Goal: Use online tool/utility: Utilize a website feature to perform a specific function

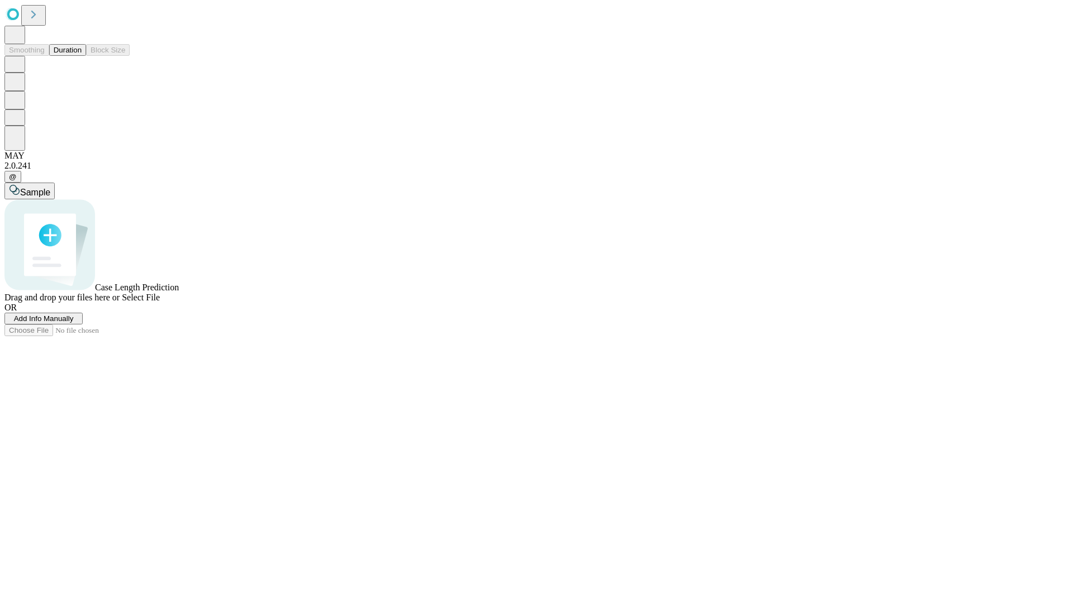
click at [82, 56] on button "Duration" at bounding box center [67, 50] width 37 height 12
click at [74, 323] on span "Add Info Manually" at bounding box center [44, 319] width 60 height 8
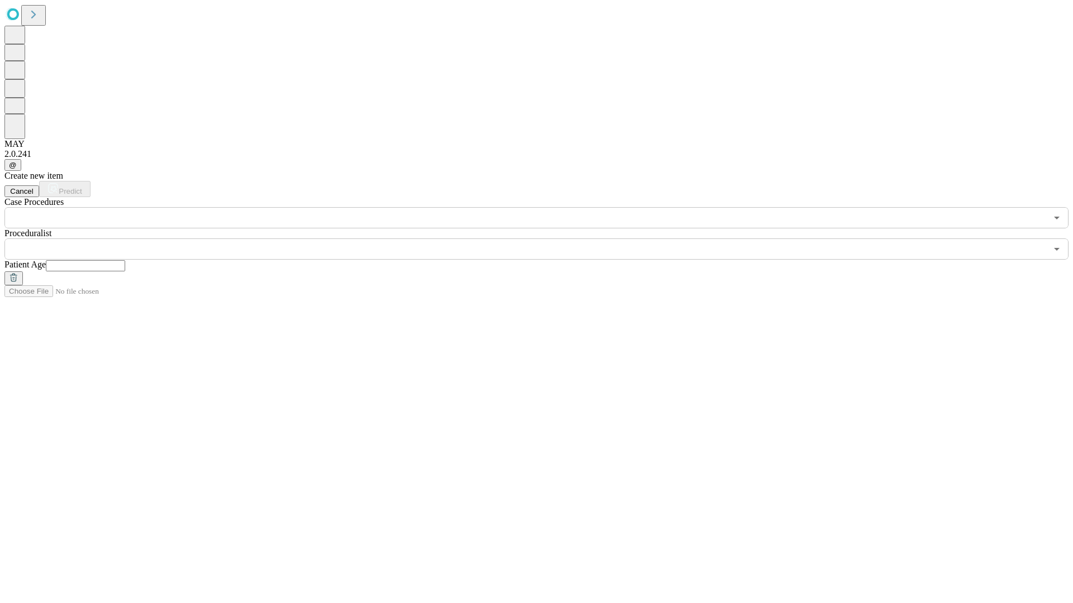
click at [125, 260] on input "text" at bounding box center [85, 265] width 79 height 11
type input "**"
click at [544, 239] on input "text" at bounding box center [525, 249] width 1042 height 21
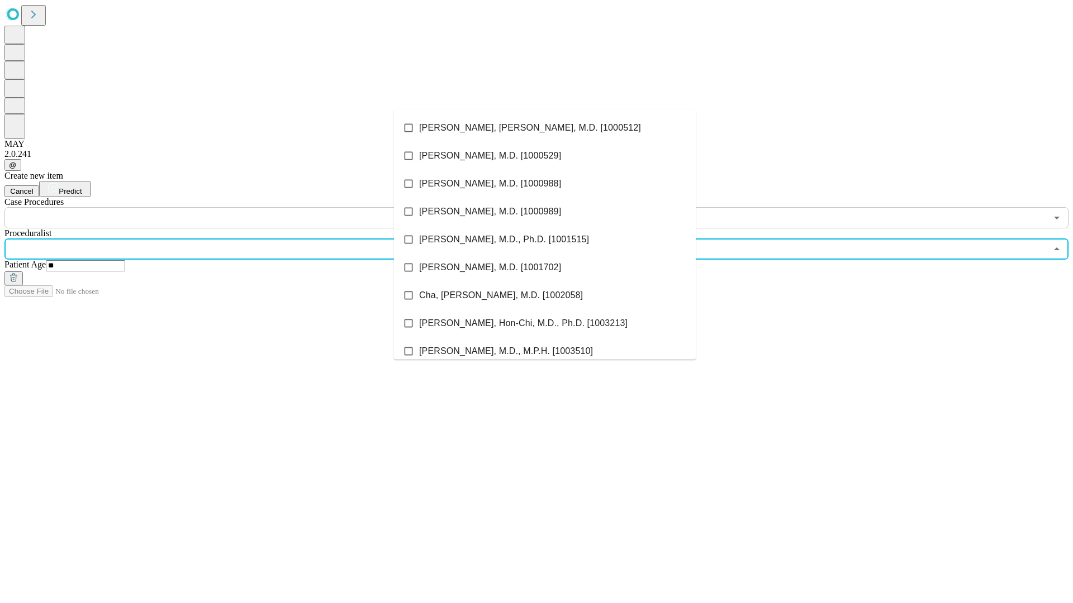
click at [545, 128] on li "[PERSON_NAME], [PERSON_NAME], M.D. [1000512]" at bounding box center [545, 128] width 302 height 28
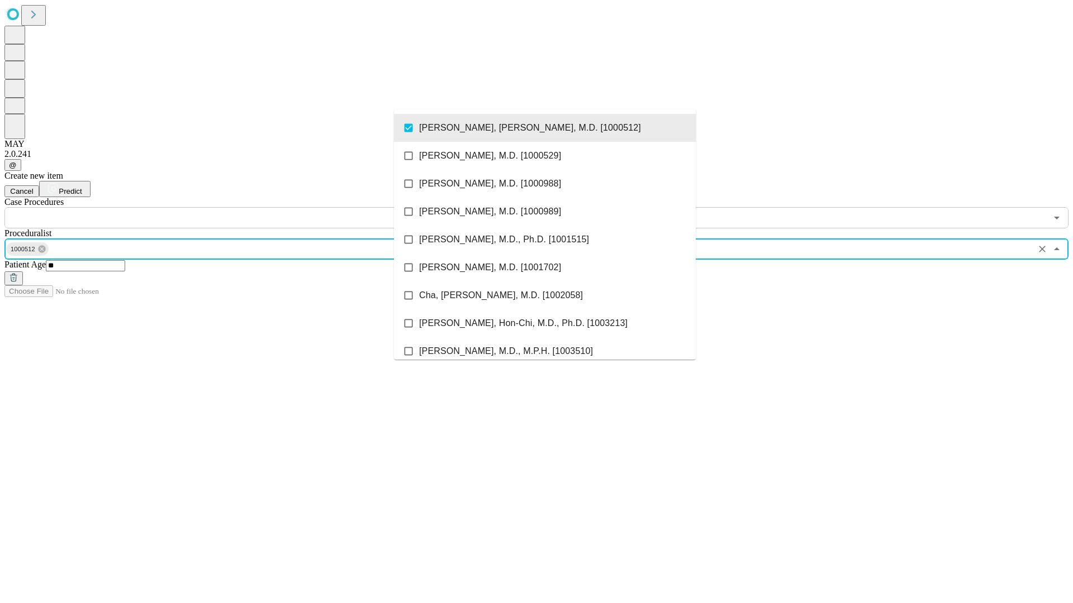
click at [235, 207] on input "text" at bounding box center [525, 217] width 1042 height 21
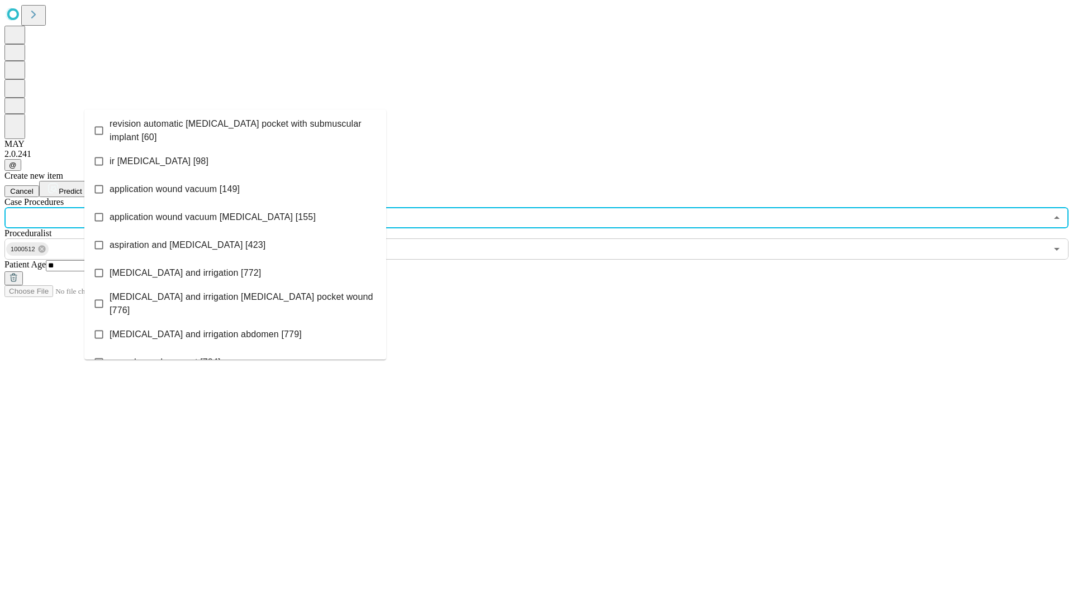
click at [235, 128] on span "revision automatic [MEDICAL_DATA] pocket with submuscular implant [60]" at bounding box center [244, 130] width 268 height 27
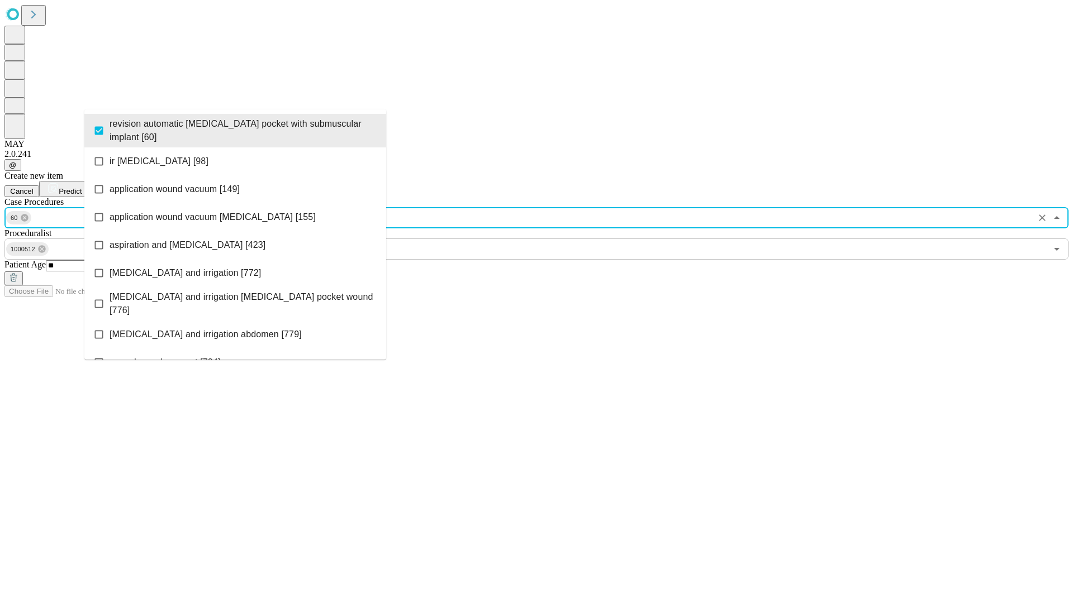
click at [82, 187] on span "Predict" at bounding box center [70, 191] width 23 height 8
